Goal: Task Accomplishment & Management: Manage account settings

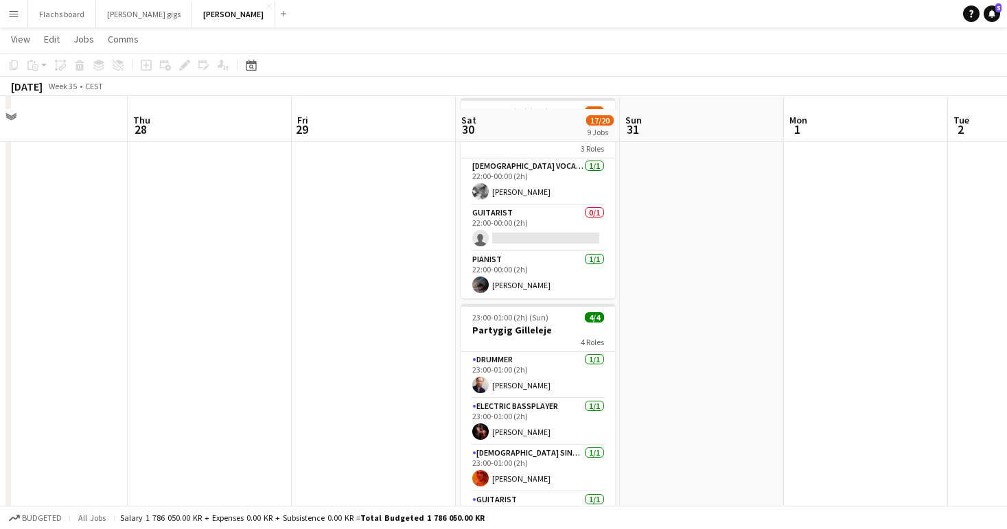
scroll to position [1117, 0]
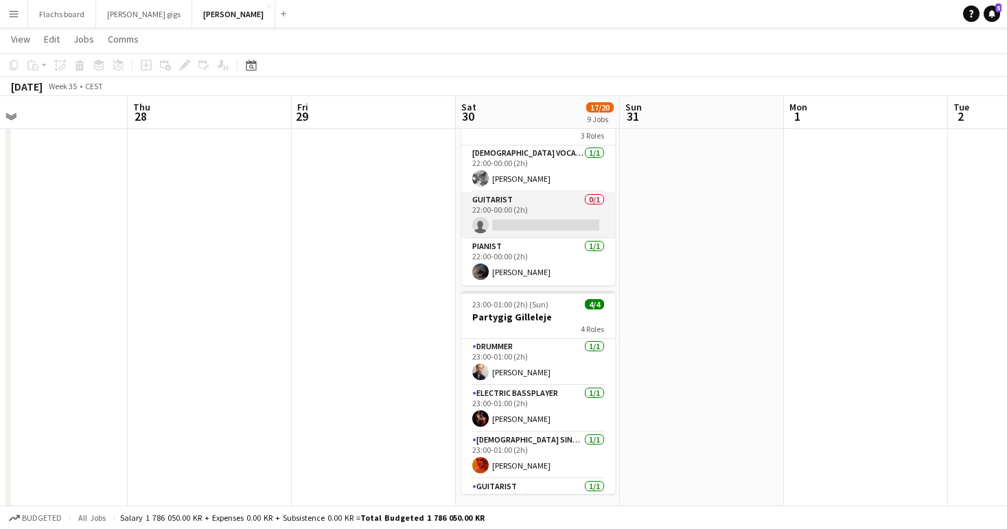
click at [498, 192] on app-card-role "Guitarist 0/1 22:00-00:00 (2h) single-neutral-actions" at bounding box center [538, 215] width 154 height 47
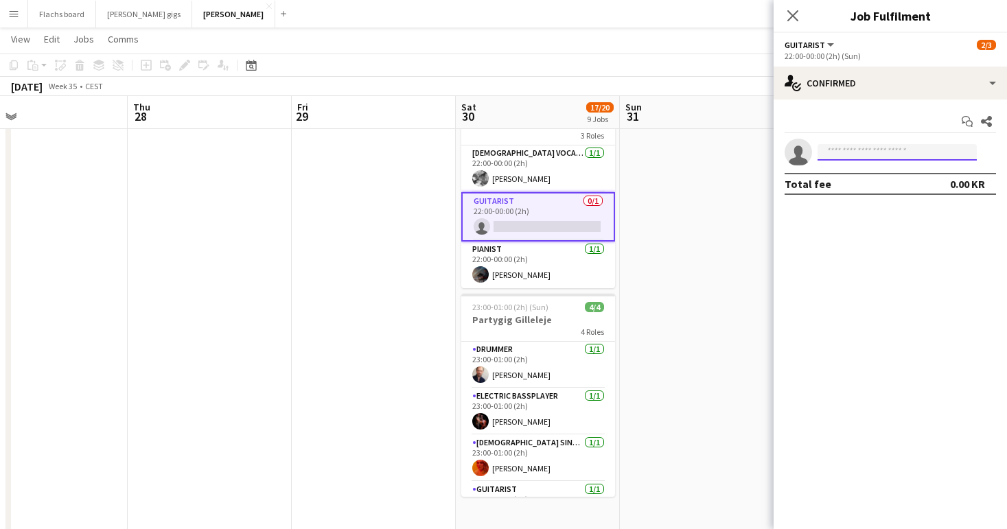
click at [929, 157] on input at bounding box center [896, 152] width 159 height 16
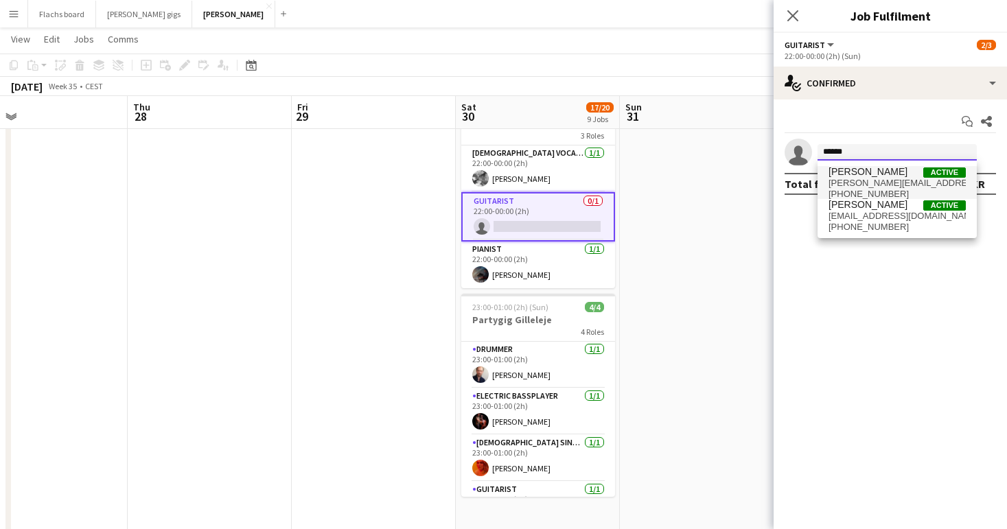
type input "******"
click at [894, 178] on span "[PERSON_NAME][EMAIL_ADDRESS][DOMAIN_NAME]" at bounding box center [896, 183] width 137 height 11
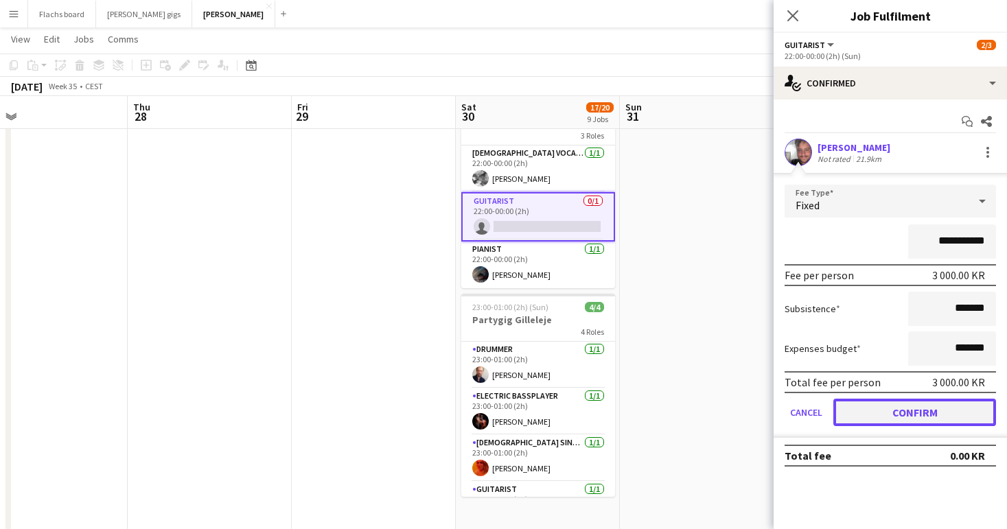
click at [903, 414] on button "Confirm" at bounding box center [914, 412] width 163 height 27
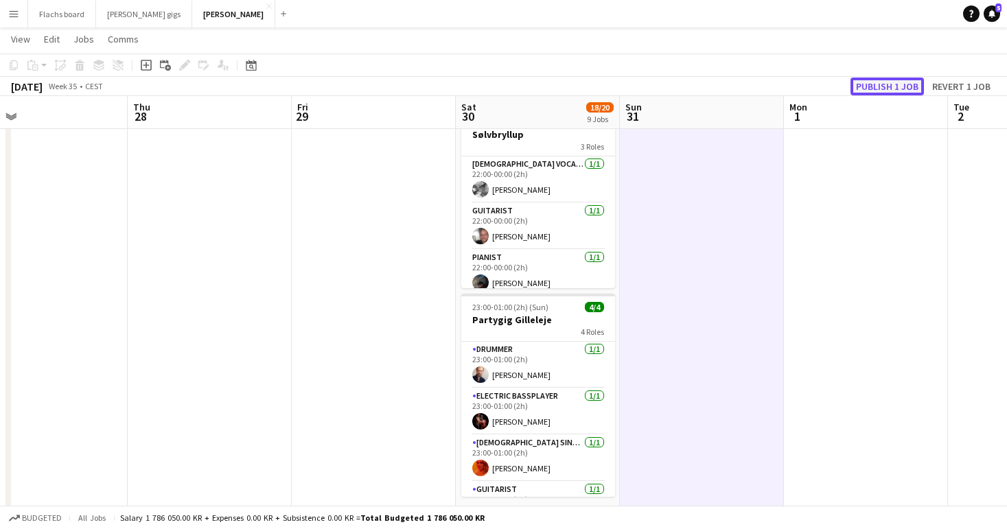
click at [868, 81] on button "Publish 1 job" at bounding box center [886, 87] width 73 height 18
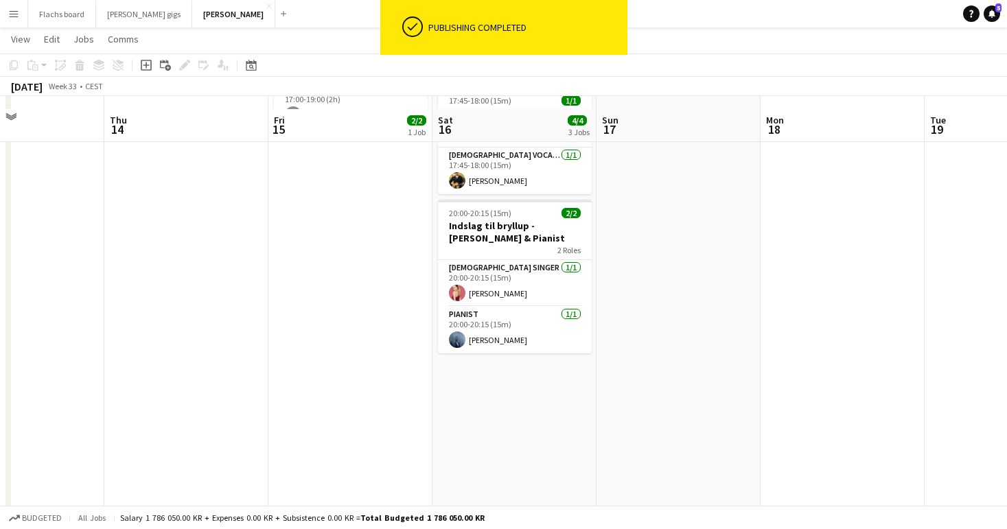
scroll to position [198, 0]
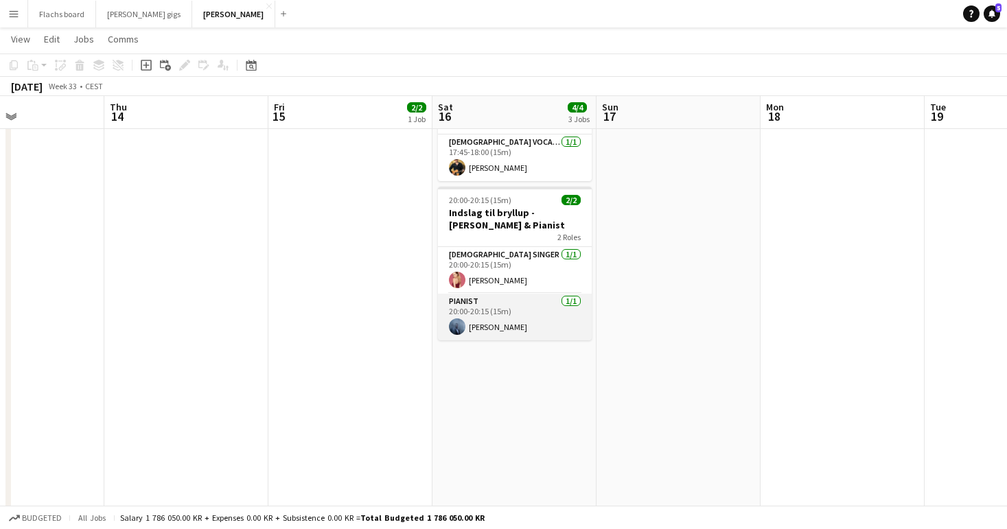
click at [535, 329] on app-card-role "Pianist [DATE] 20:00-20:15 (15m) [PERSON_NAME]" at bounding box center [515, 317] width 154 height 47
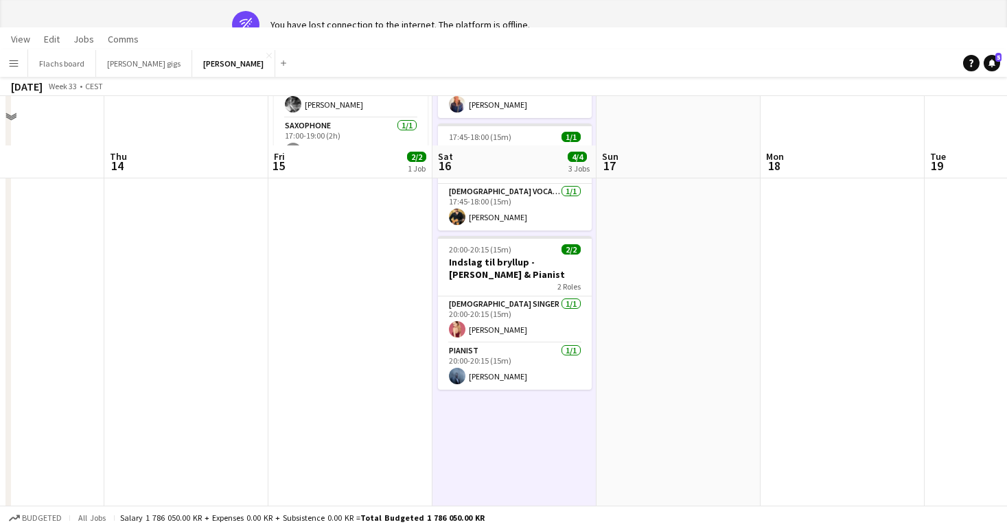
scroll to position [0, 0]
